Goal: Use online tool/utility: Use online tool/utility

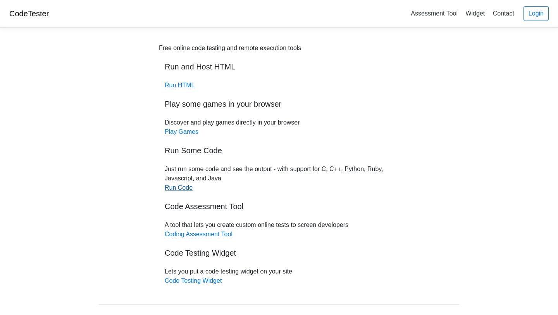
click at [172, 186] on link "Run Code" at bounding box center [179, 187] width 28 height 7
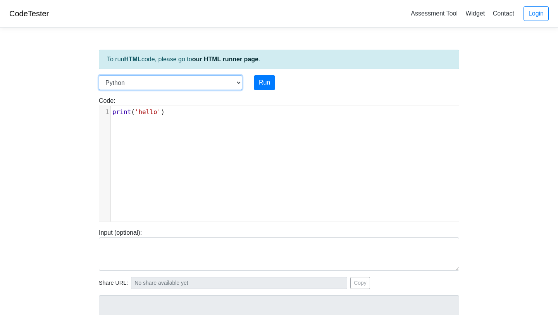
click at [181, 83] on select "C C++ Go Java Javascript Python Ruby" at bounding box center [170, 82] width 143 height 15
select select "java"
click at [99, 75] on select "C C++ Go Java Javascript Python Ruby" at bounding box center [170, 82] width 143 height 15
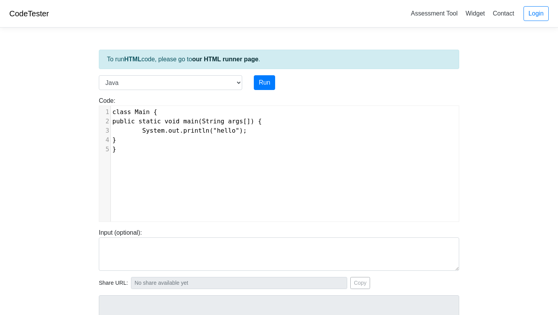
scroll to position [3, 0]
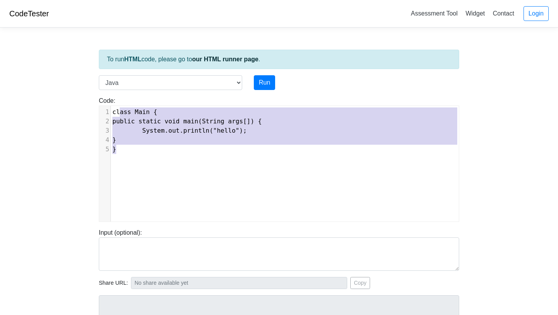
type textarea "class Main { public static void main(String args[]) { System.out.println("hello…"
drag, startPoint x: 178, startPoint y: 157, endPoint x: 110, endPoint y: 107, distance: 84.0
click at [110, 107] on div "x 1 class Main { 2 public static void main(String args[]) { 3 System.out.printl…" at bounding box center [284, 169] width 371 height 127
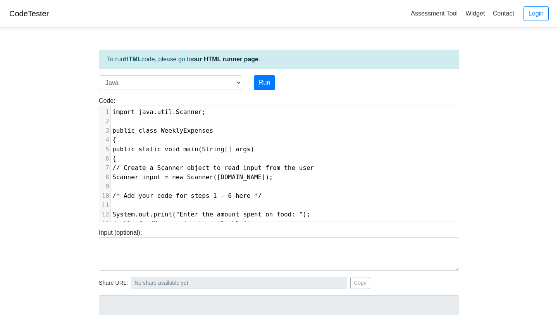
scroll to position [167, 0]
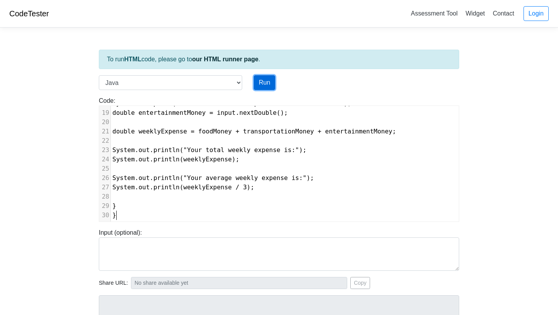
click at [263, 77] on button "Run" at bounding box center [264, 82] width 21 height 15
type input "https://codetester.io/runner?s=64zo8rb2Wb"
type textarea "Submission status: Compilation Error Compile Output: Main.java:3: error: class …"
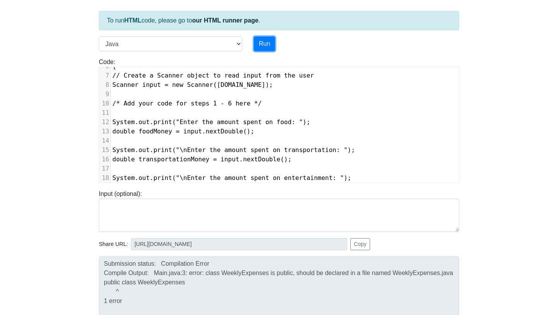
scroll to position [35, 0]
